Goal: Use online tool/utility: Utilize a website feature to perform a specific function

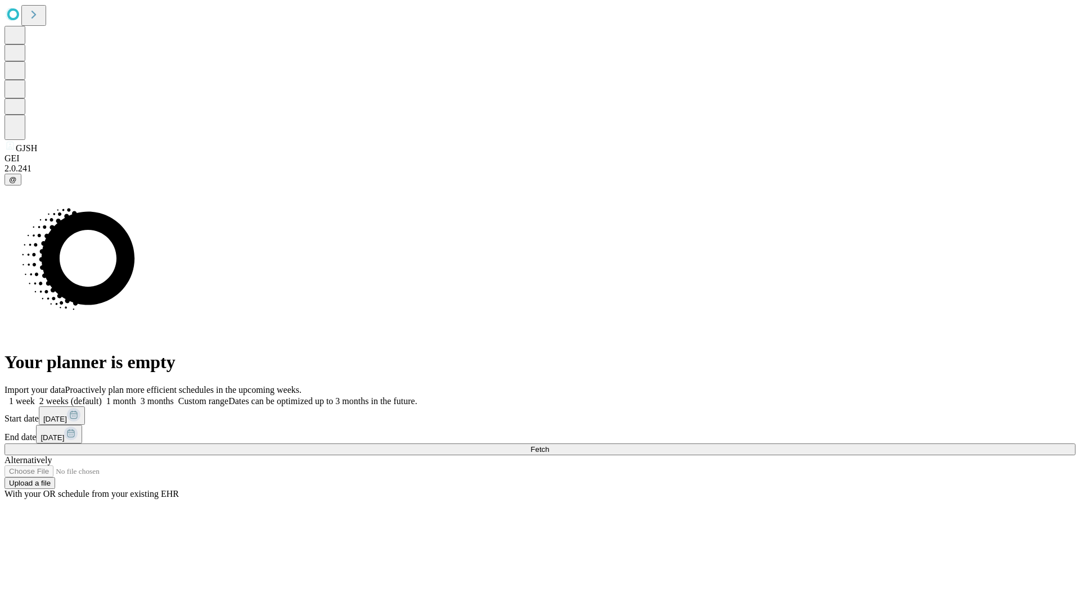
click at [35, 396] on label "1 week" at bounding box center [19, 401] width 30 height 10
click at [549, 445] on span "Fetch" at bounding box center [539, 449] width 19 height 8
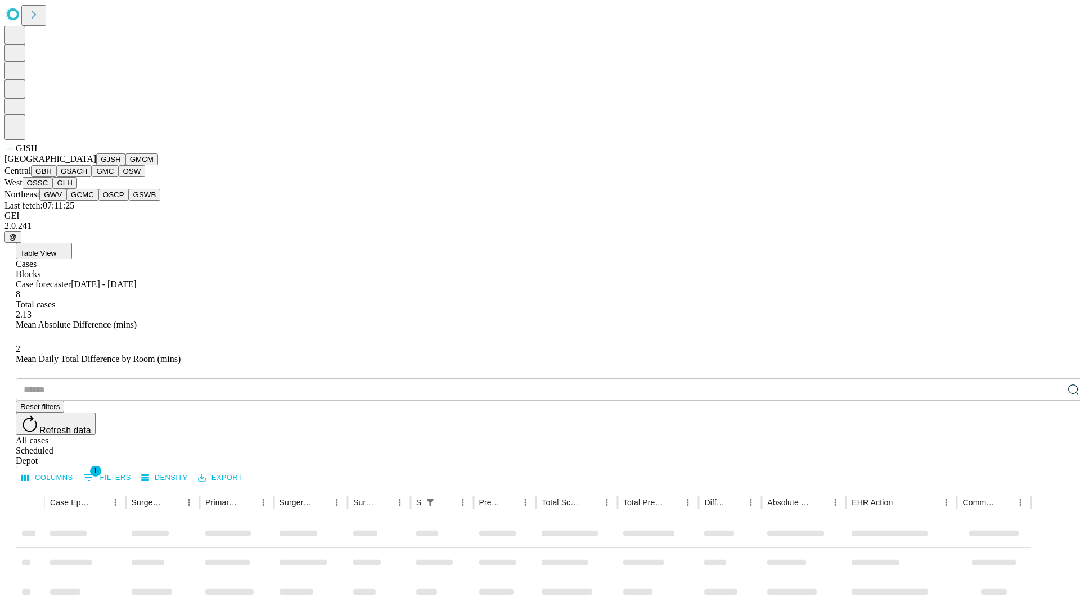
click at [125, 165] on button "GMCM" at bounding box center [141, 160] width 33 height 12
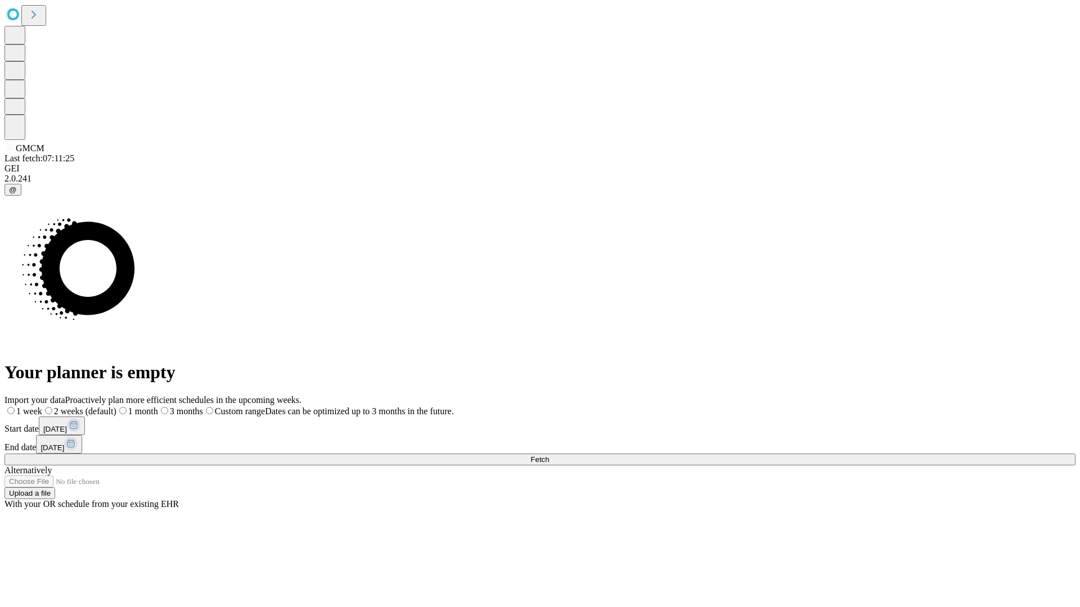
click at [42, 407] on label "1 week" at bounding box center [23, 412] width 38 height 10
click at [549, 456] on span "Fetch" at bounding box center [539, 460] width 19 height 8
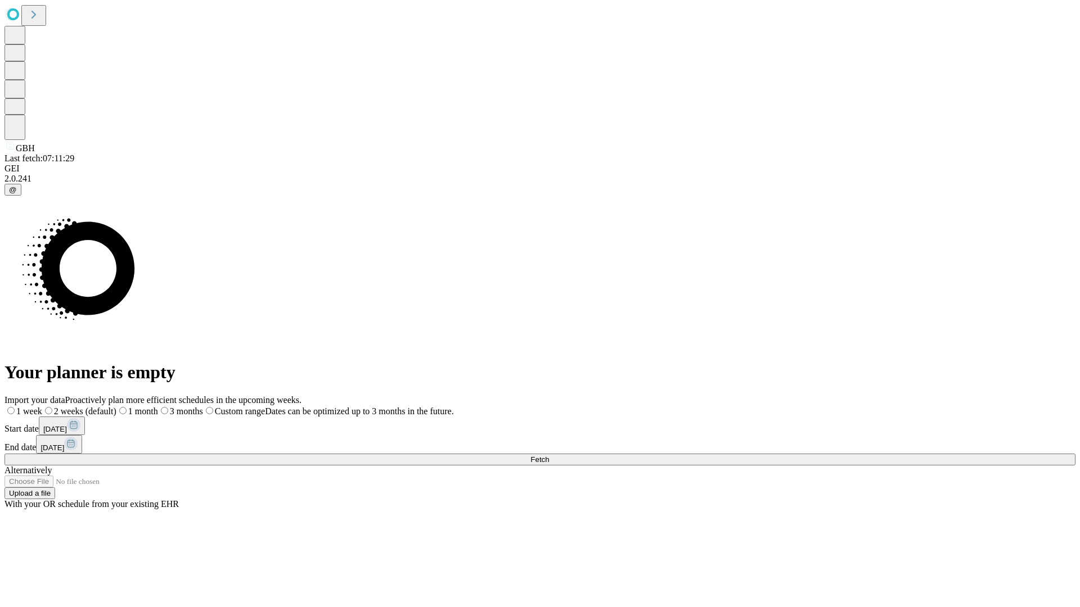
click at [42, 407] on label "1 week" at bounding box center [23, 412] width 38 height 10
click at [549, 456] on span "Fetch" at bounding box center [539, 460] width 19 height 8
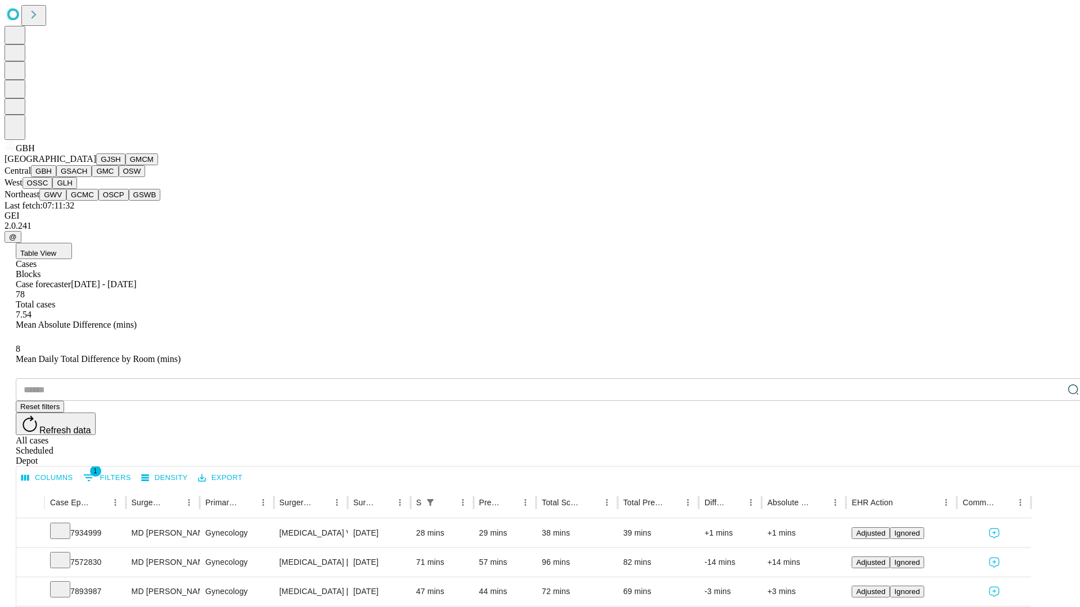
click at [87, 177] on button "GSACH" at bounding box center [73, 171] width 35 height 12
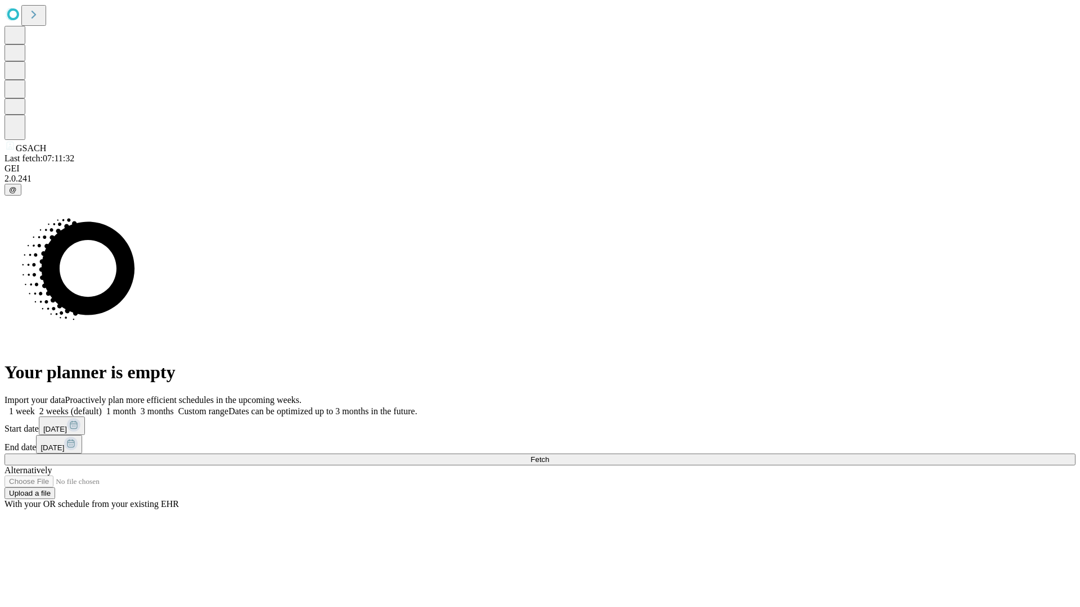
click at [35, 407] on label "1 week" at bounding box center [19, 412] width 30 height 10
click at [549, 456] on span "Fetch" at bounding box center [539, 460] width 19 height 8
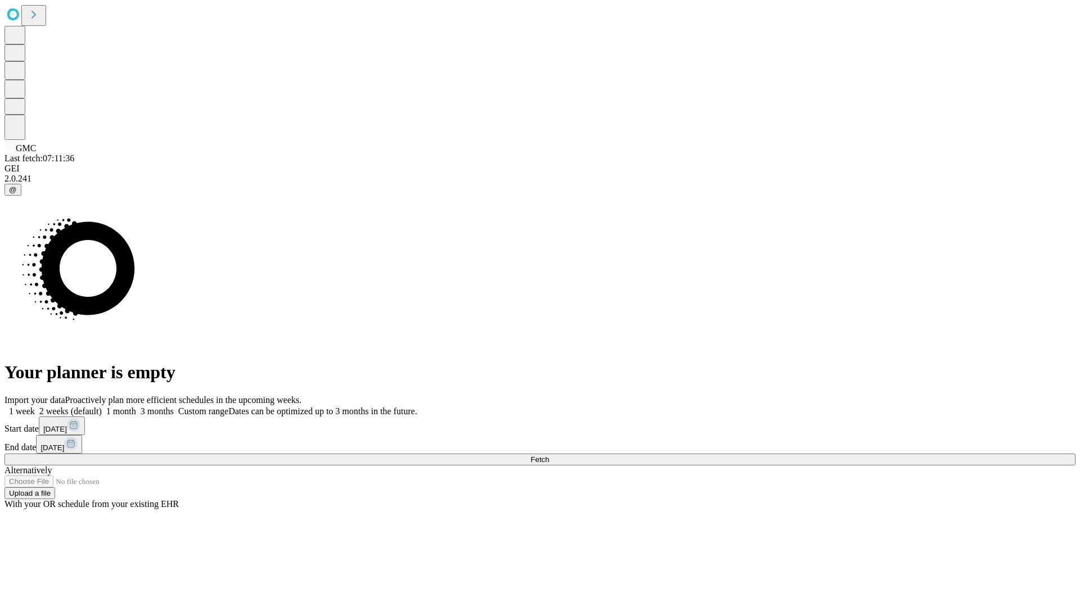
click at [35, 407] on label "1 week" at bounding box center [19, 412] width 30 height 10
click at [549, 456] on span "Fetch" at bounding box center [539, 460] width 19 height 8
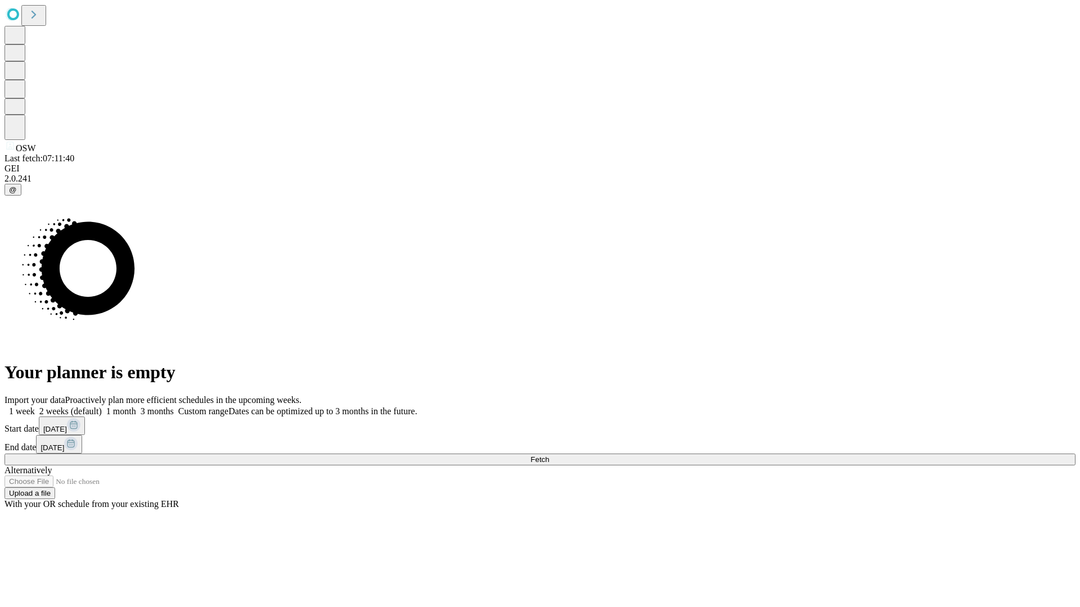
click at [35, 407] on label "1 week" at bounding box center [19, 412] width 30 height 10
click at [549, 456] on span "Fetch" at bounding box center [539, 460] width 19 height 8
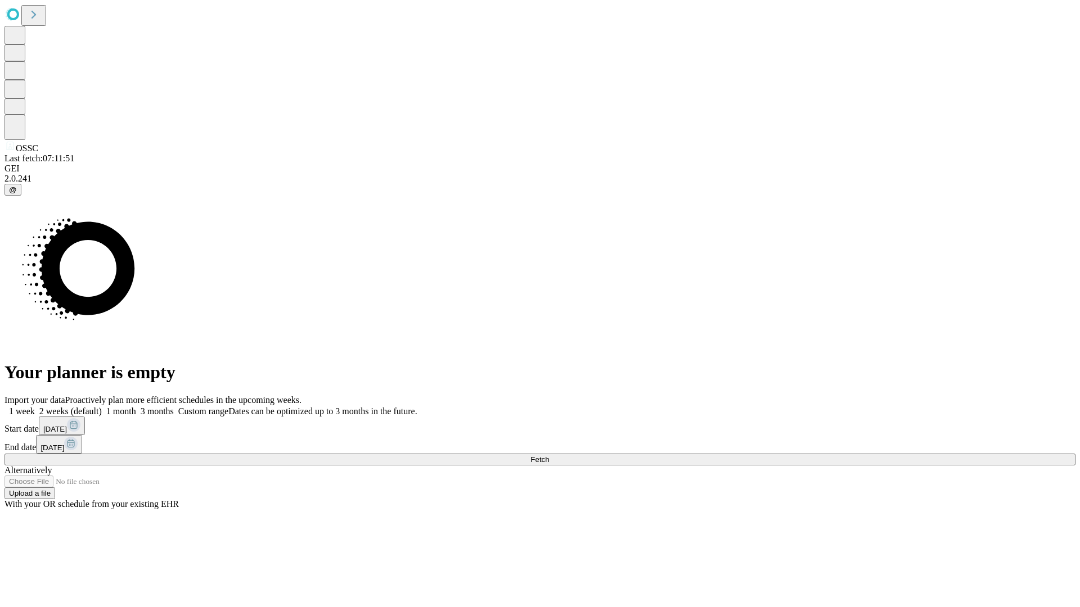
click at [35, 407] on label "1 week" at bounding box center [19, 412] width 30 height 10
click at [549, 456] on span "Fetch" at bounding box center [539, 460] width 19 height 8
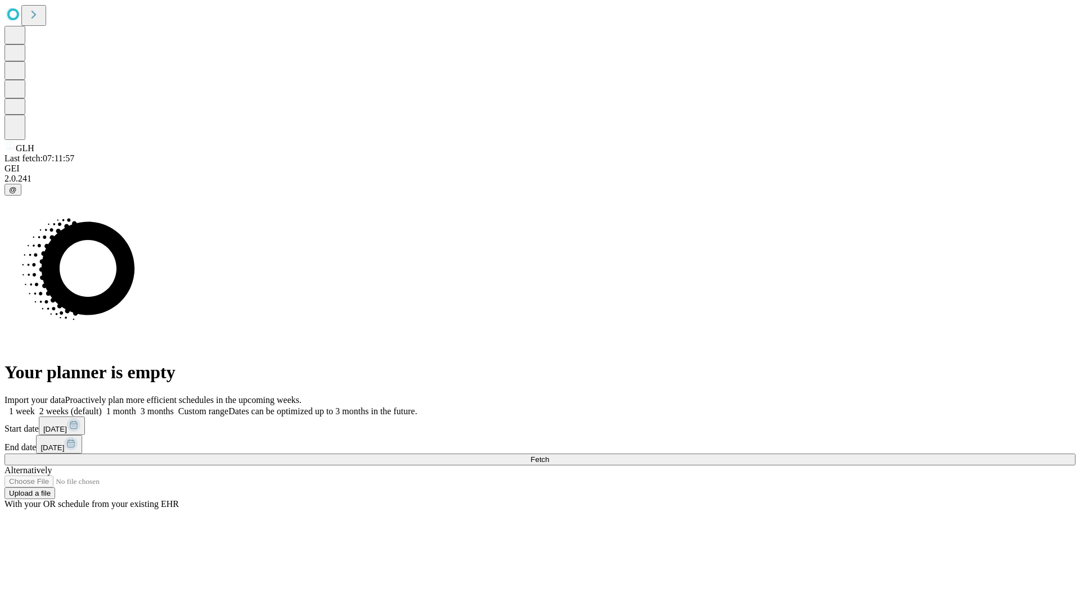
click at [35, 407] on label "1 week" at bounding box center [19, 412] width 30 height 10
click at [549, 456] on span "Fetch" at bounding box center [539, 460] width 19 height 8
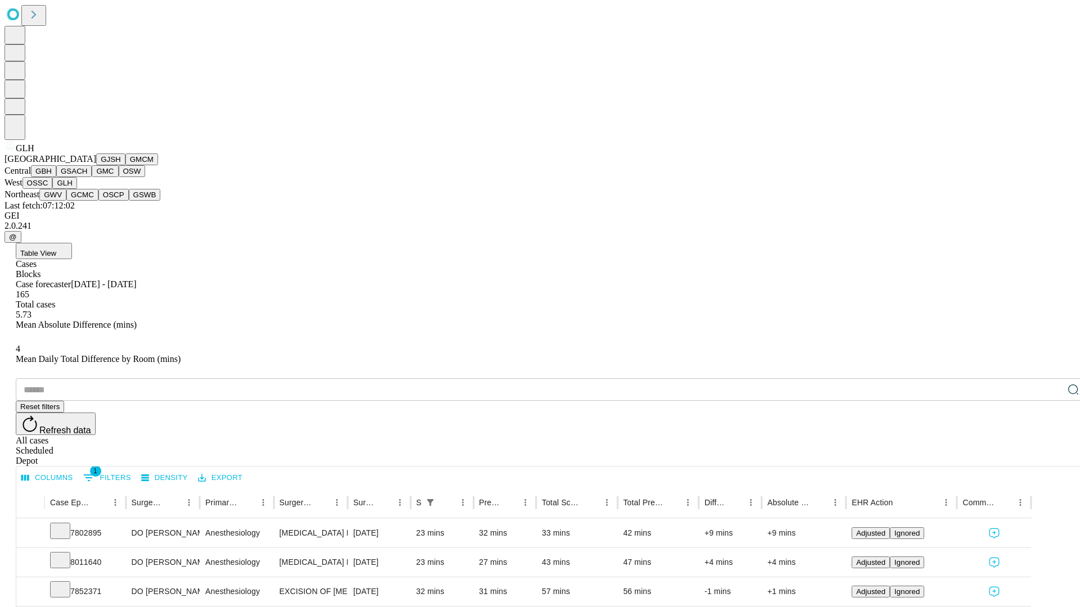
click at [66, 201] on button "GWV" at bounding box center [52, 195] width 27 height 12
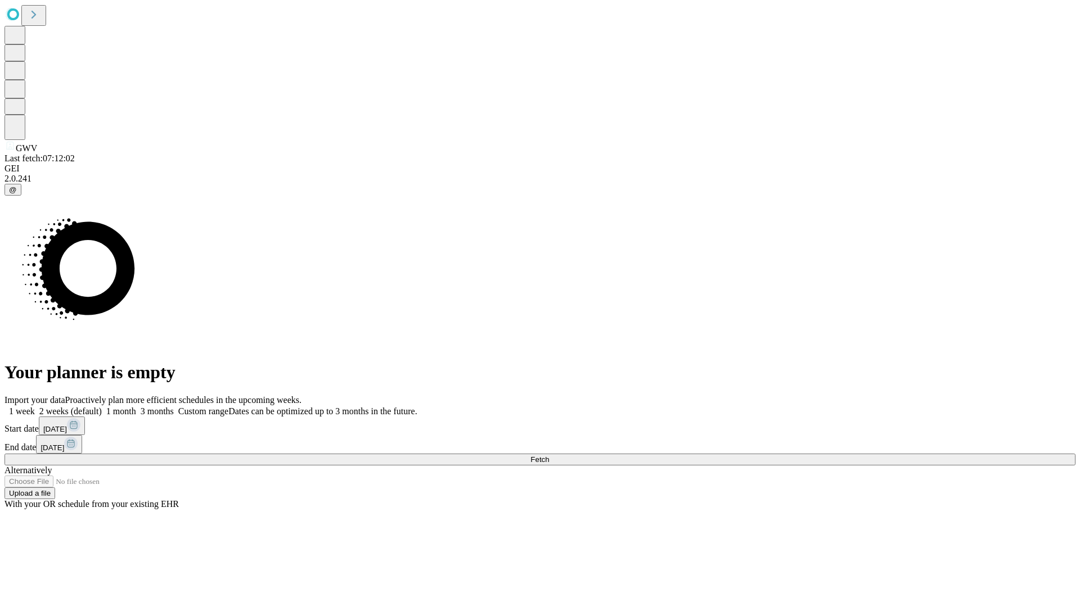
click at [35, 407] on label "1 week" at bounding box center [19, 412] width 30 height 10
click at [549, 456] on span "Fetch" at bounding box center [539, 460] width 19 height 8
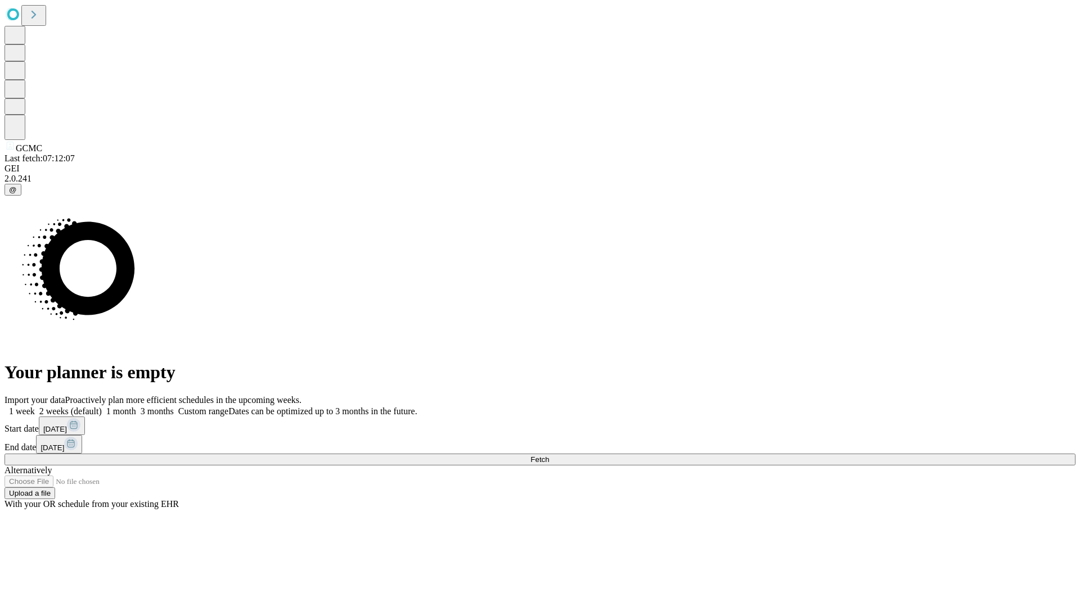
click at [35, 407] on label "1 week" at bounding box center [19, 412] width 30 height 10
click at [549, 456] on span "Fetch" at bounding box center [539, 460] width 19 height 8
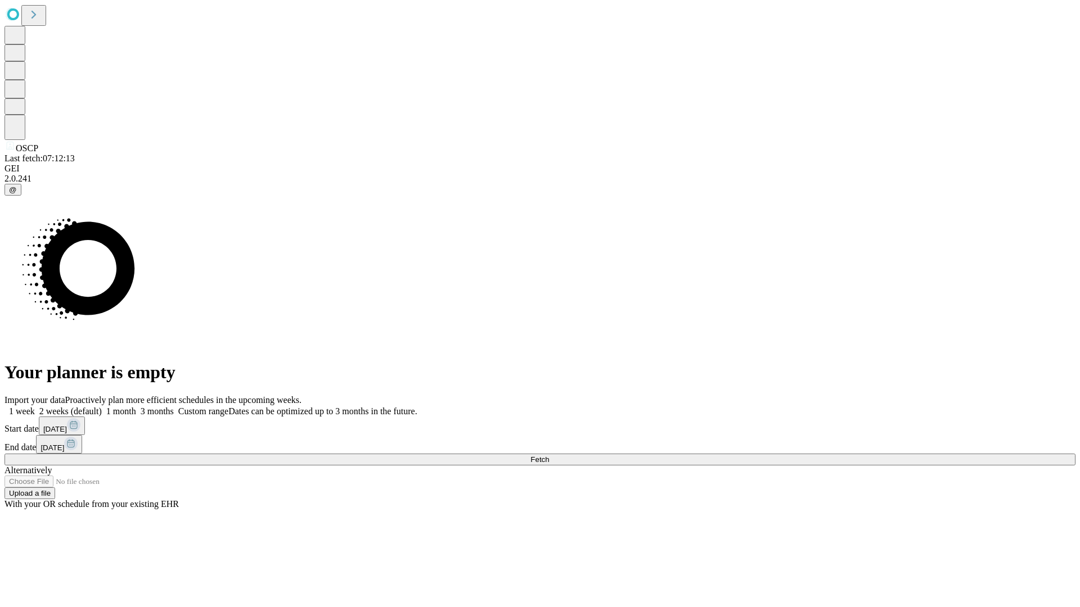
click at [35, 407] on label "1 week" at bounding box center [19, 412] width 30 height 10
click at [549, 456] on span "Fetch" at bounding box center [539, 460] width 19 height 8
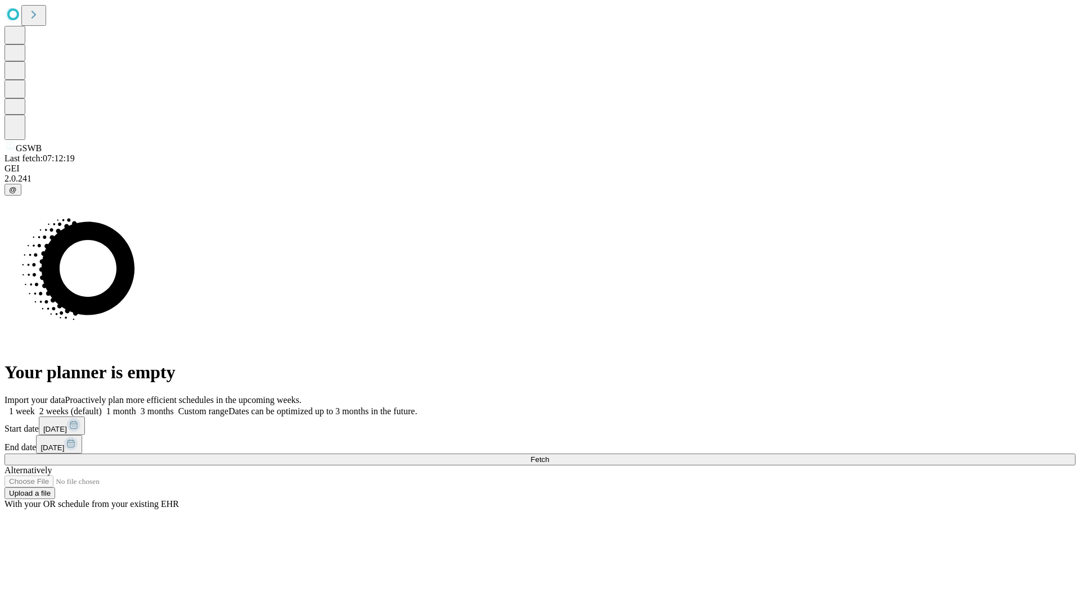
click at [35, 407] on label "1 week" at bounding box center [19, 412] width 30 height 10
click at [549, 456] on span "Fetch" at bounding box center [539, 460] width 19 height 8
